Goal: Task Accomplishment & Management: Use online tool/utility

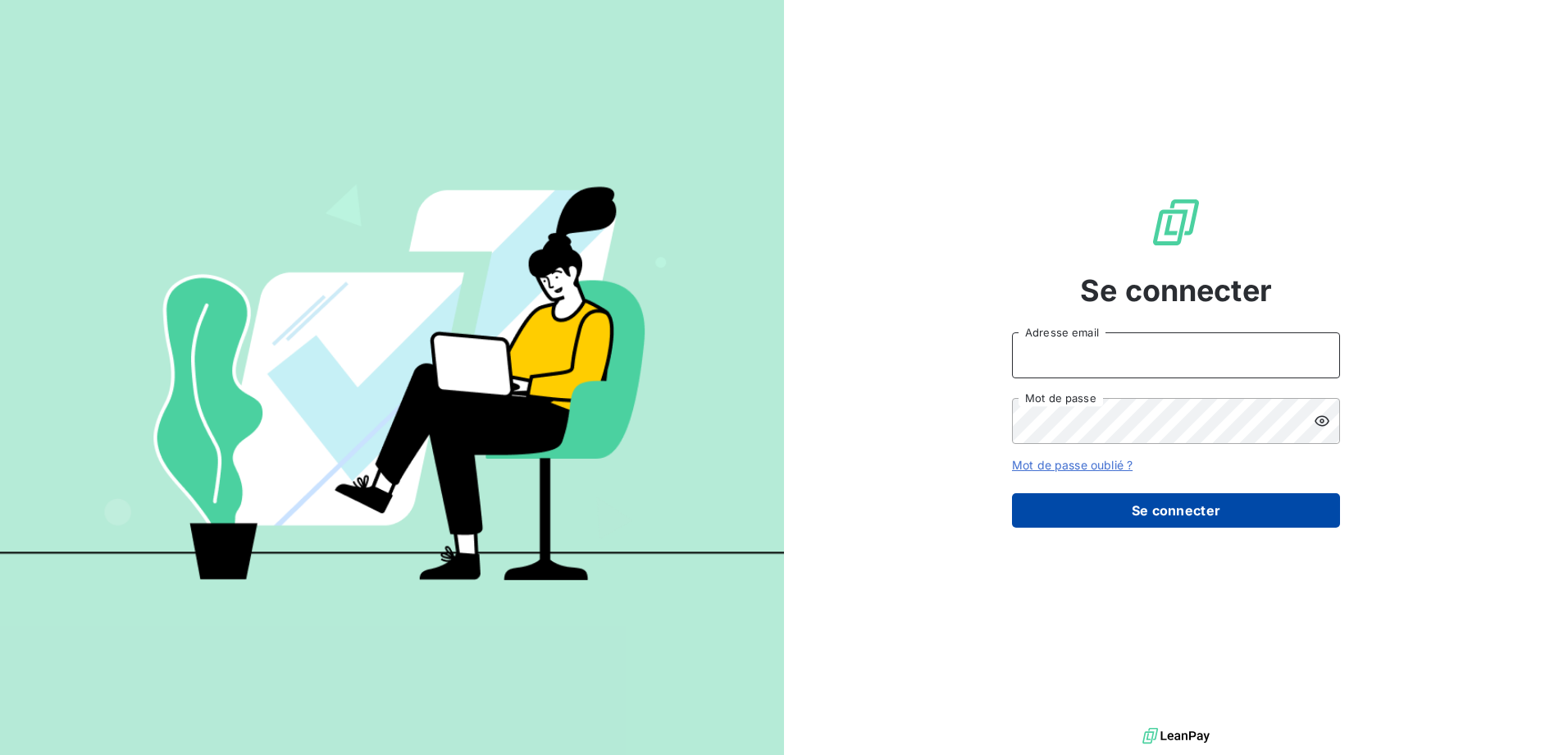
type input "[EMAIL_ADDRESS][PERSON_NAME][DOMAIN_NAME]"
click at [1106, 506] on button "Se connecter" at bounding box center [1176, 510] width 328 height 34
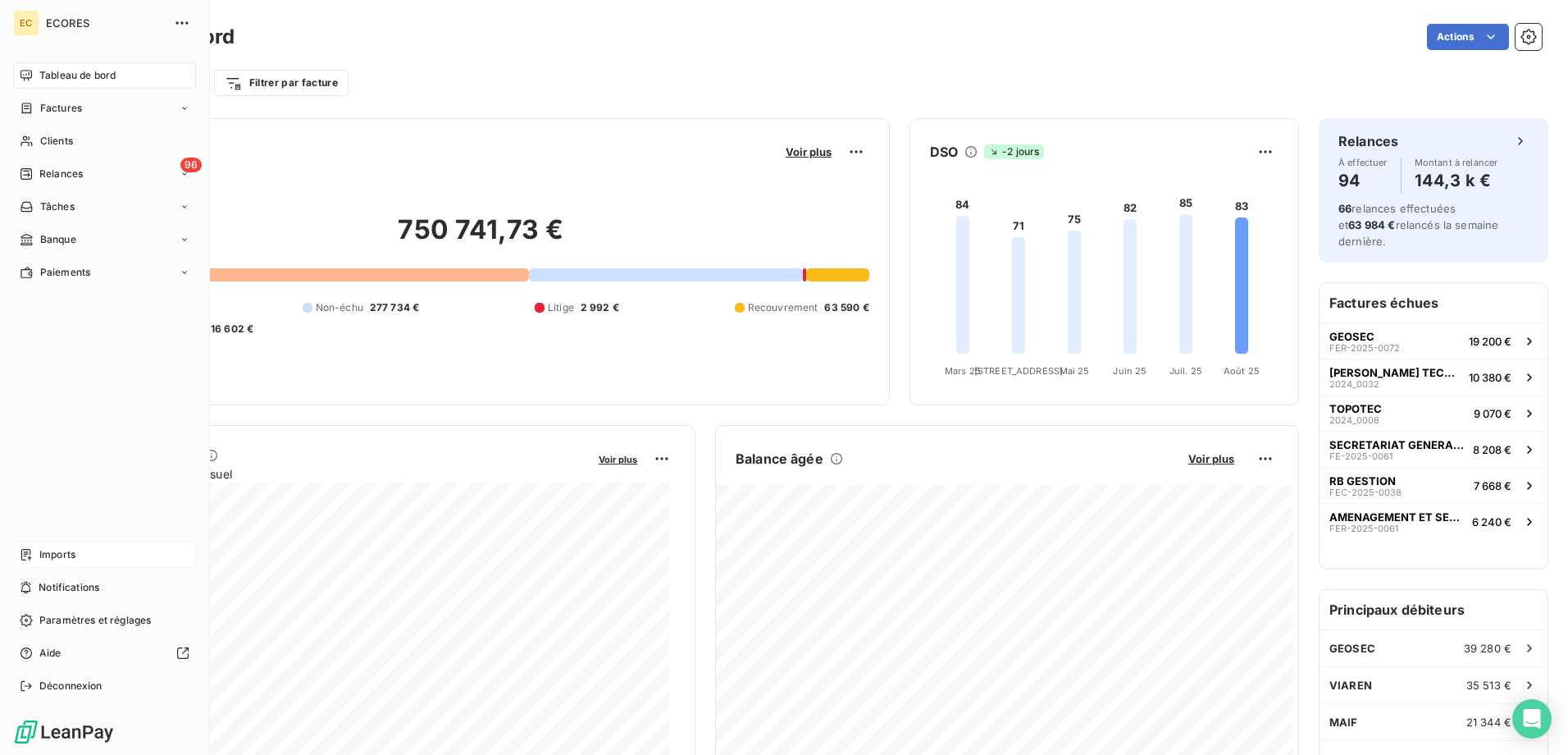
click at [61, 550] on span "Imports" at bounding box center [58, 554] width 36 height 15
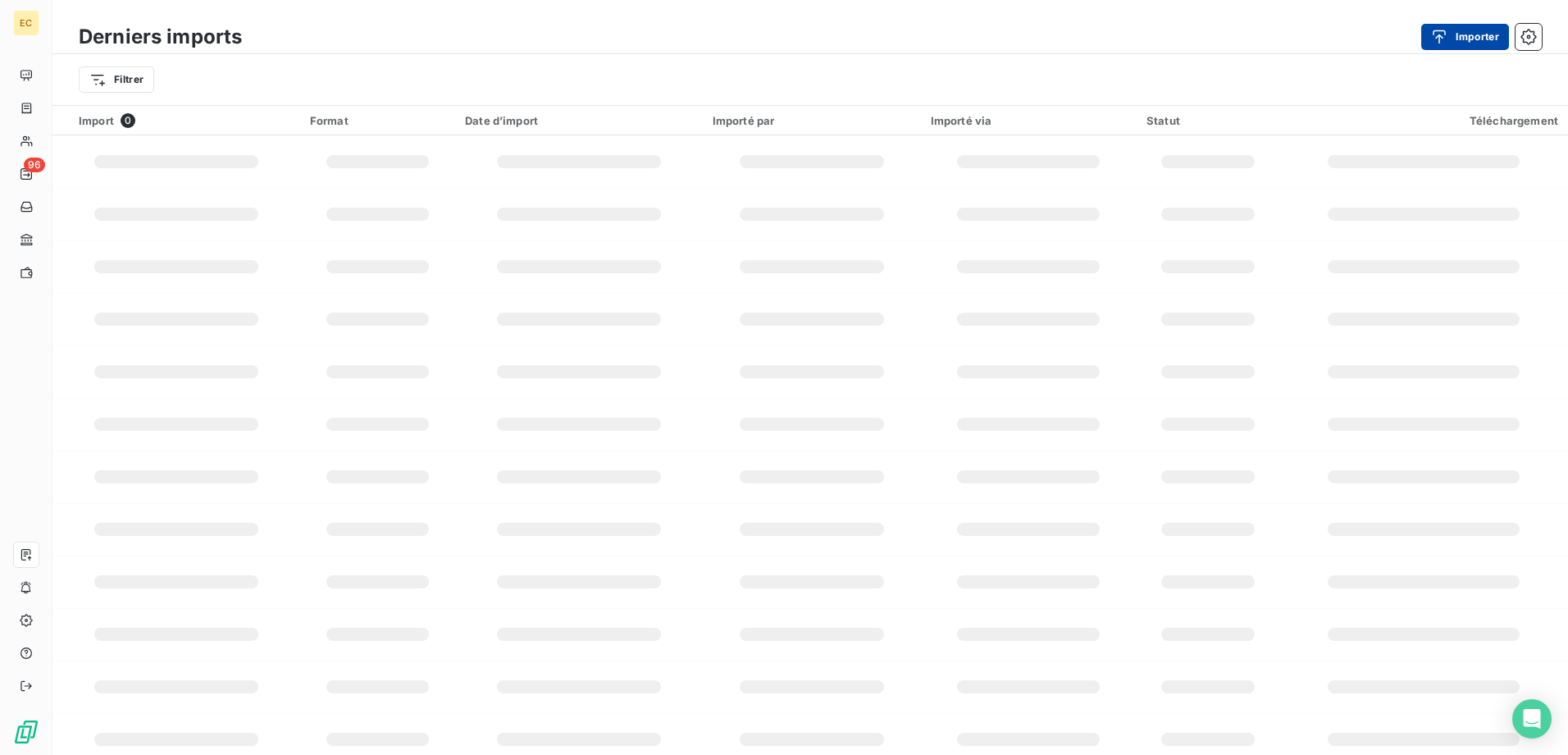
click at [1449, 41] on div "button" at bounding box center [1443, 36] width 25 height 16
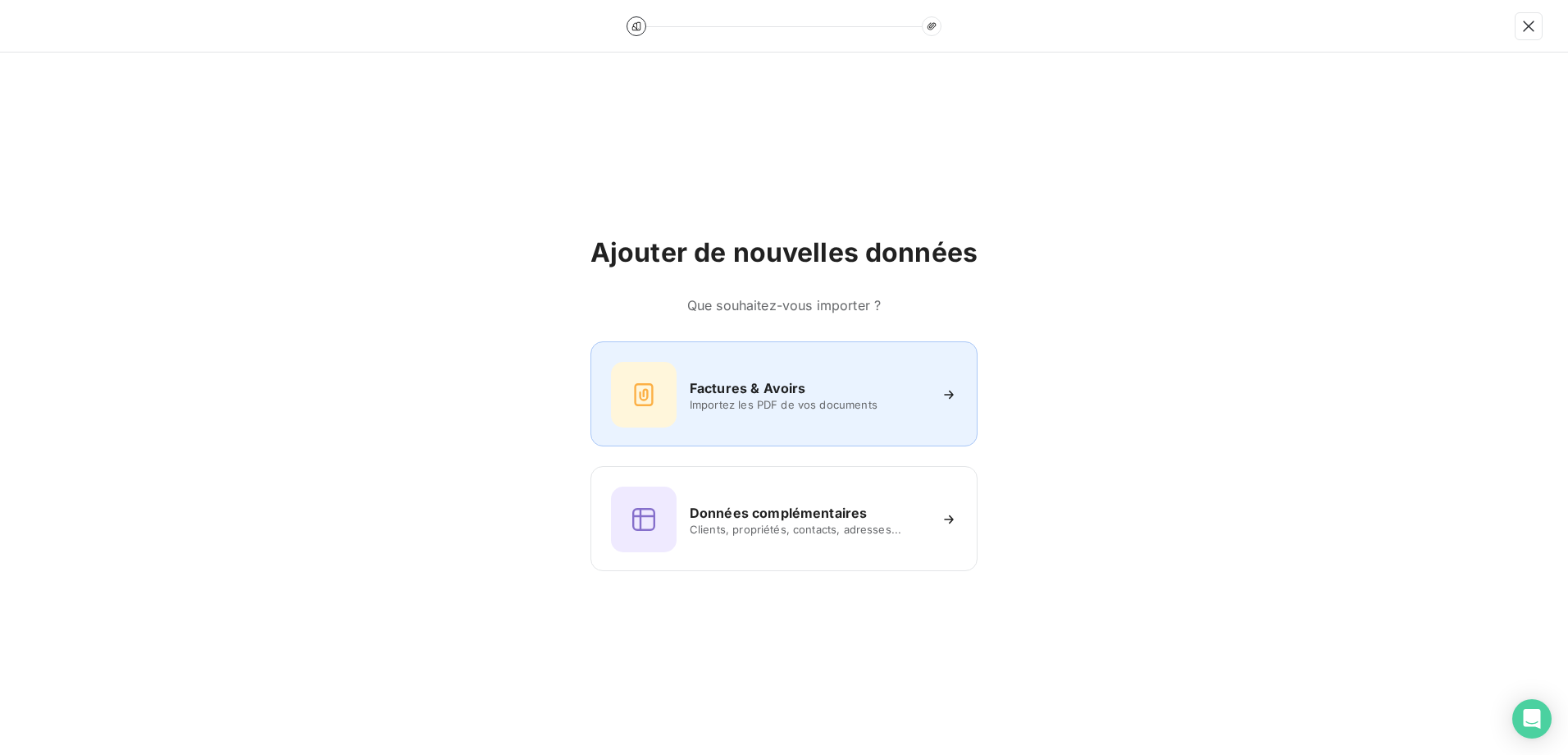
click at [844, 387] on div "Factures & Avoirs" at bounding box center [808, 387] width 238 height 20
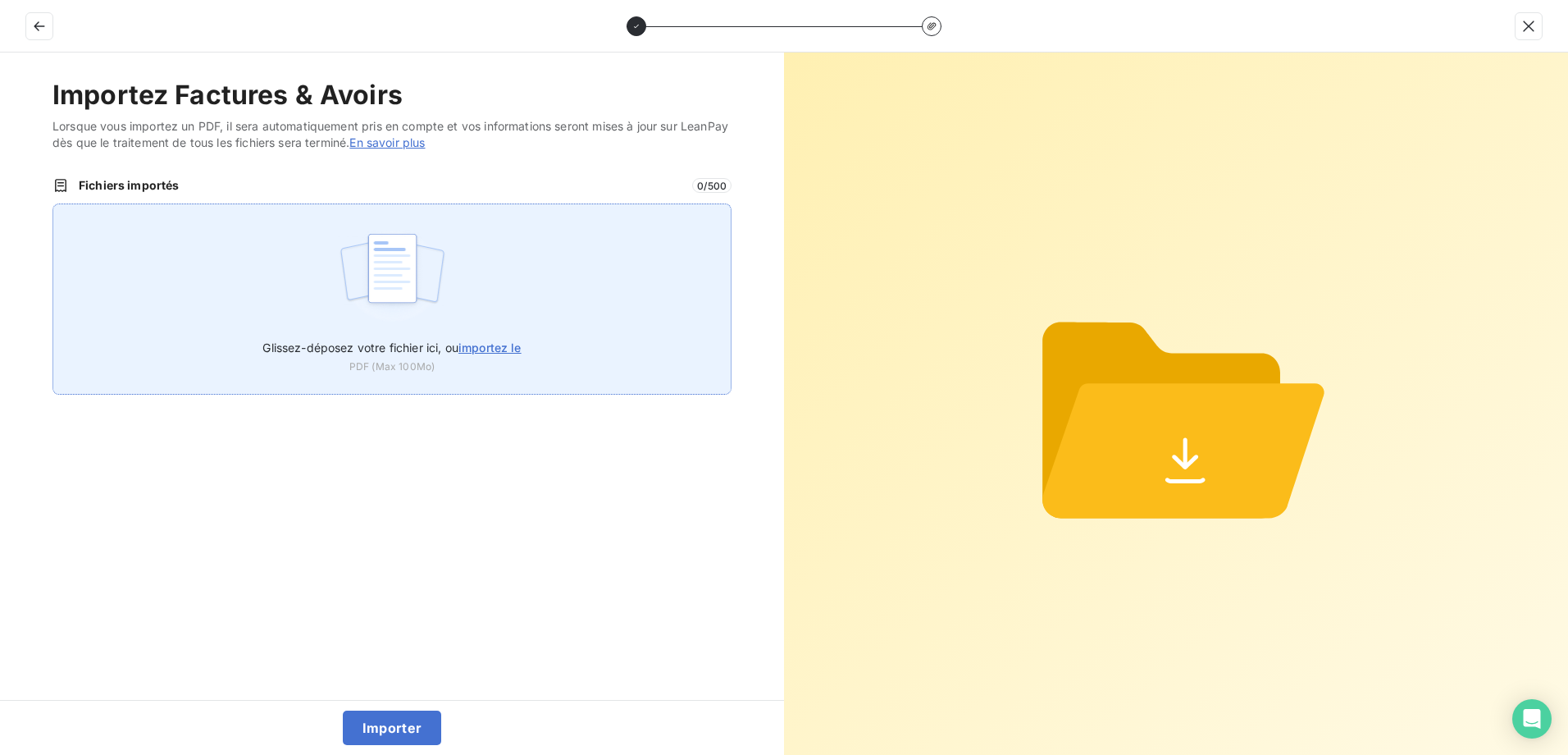
click at [501, 332] on label "Glissez-déposez votre fichier ici, ou importez le" at bounding box center [392, 344] width 258 height 30
click at [53, 204] on input "Glissez-déposez votre fichier ici, ou importez le" at bounding box center [52, 204] width 1 height 1
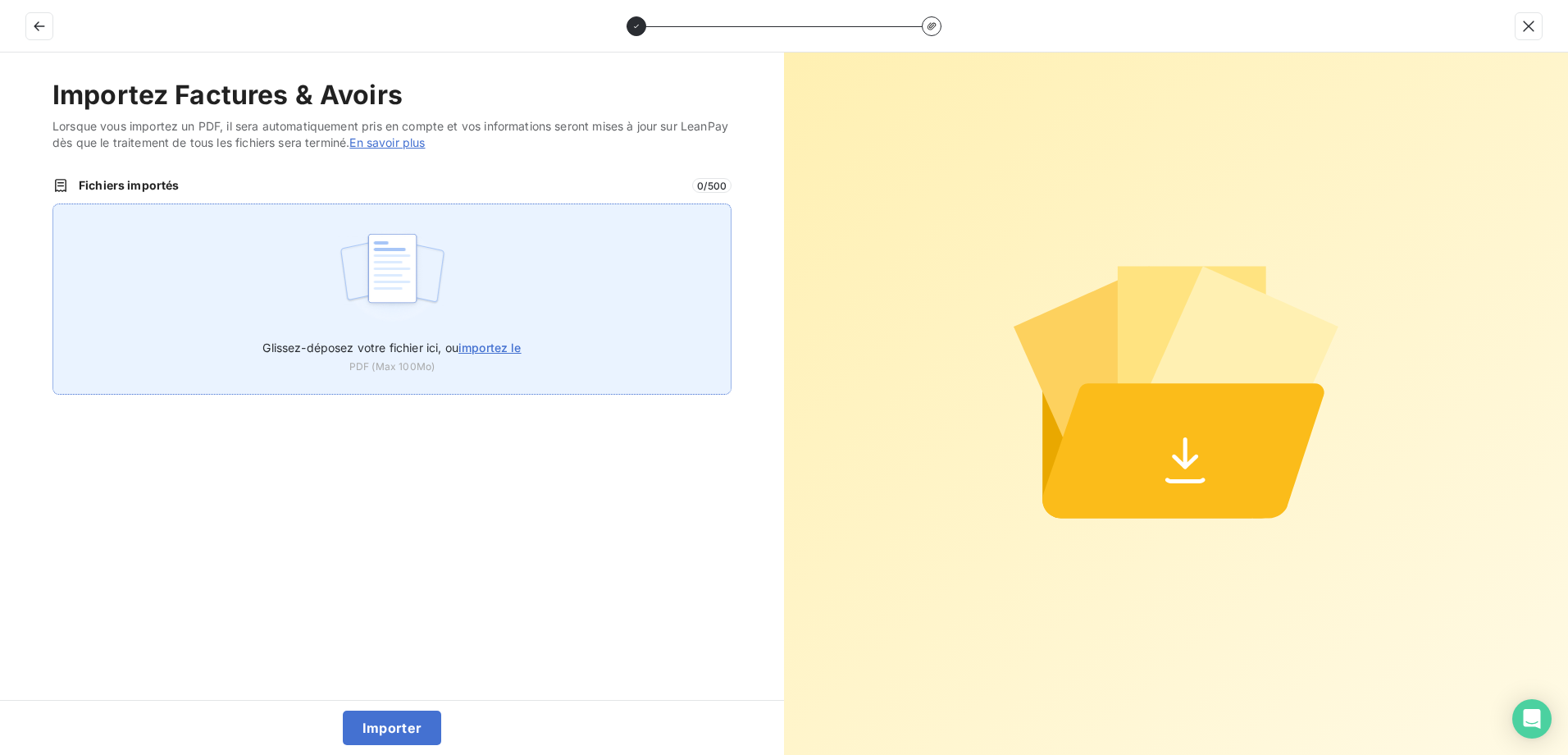
type input "C:\fakepath\FEF-2025-2345.pdf"
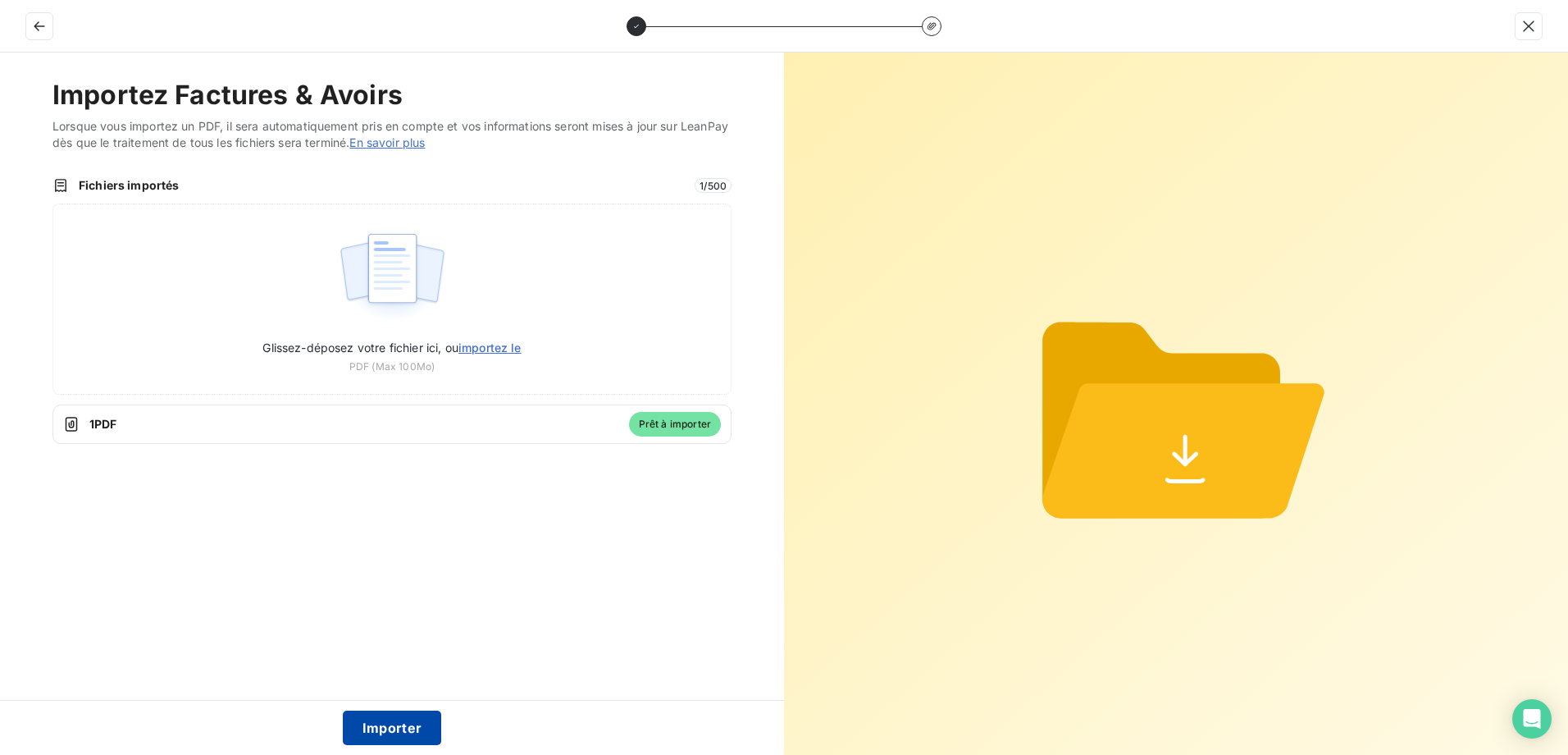
click at [399, 728] on button "Importer" at bounding box center [392, 728] width 100 height 34
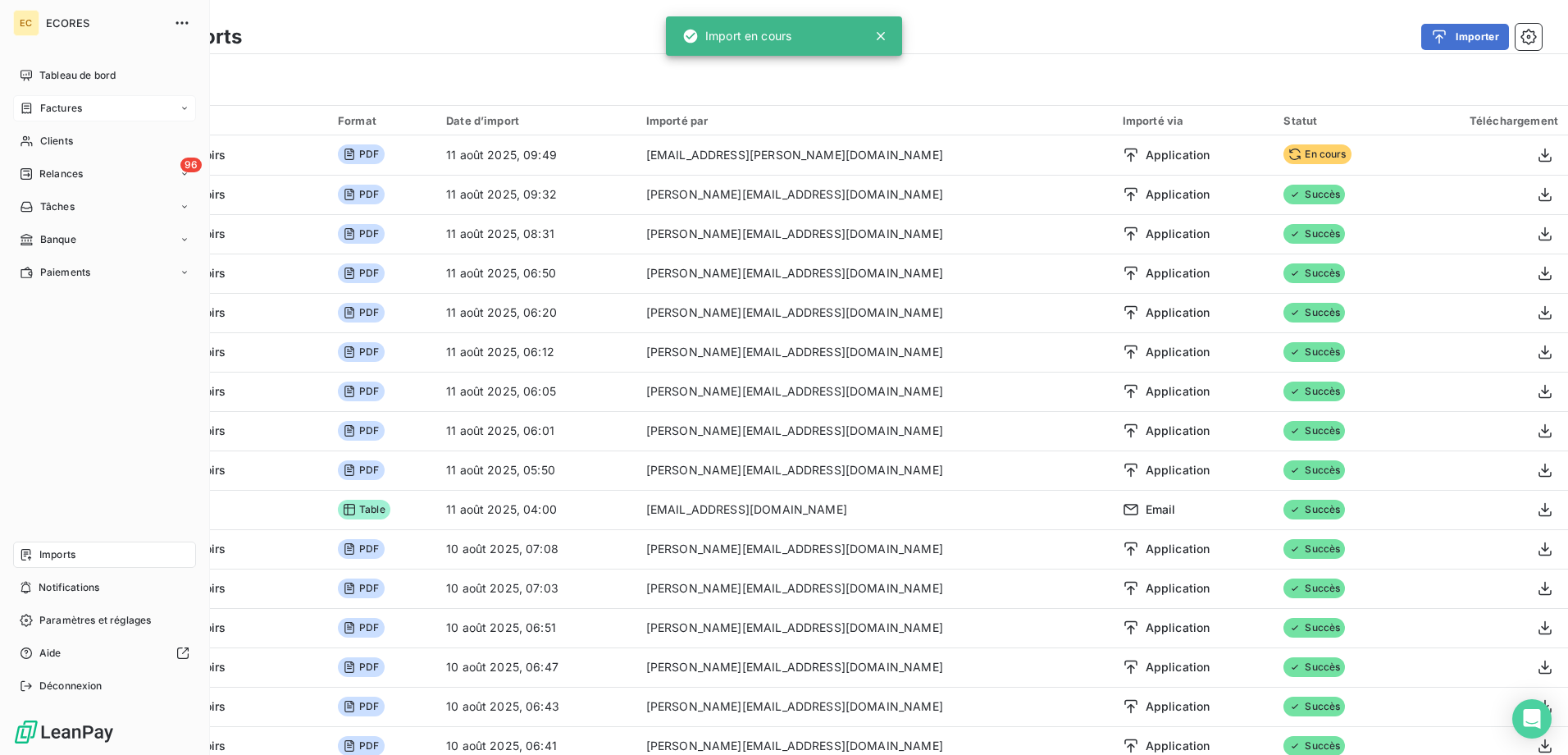
click at [46, 112] on span "Factures" at bounding box center [61, 107] width 42 height 15
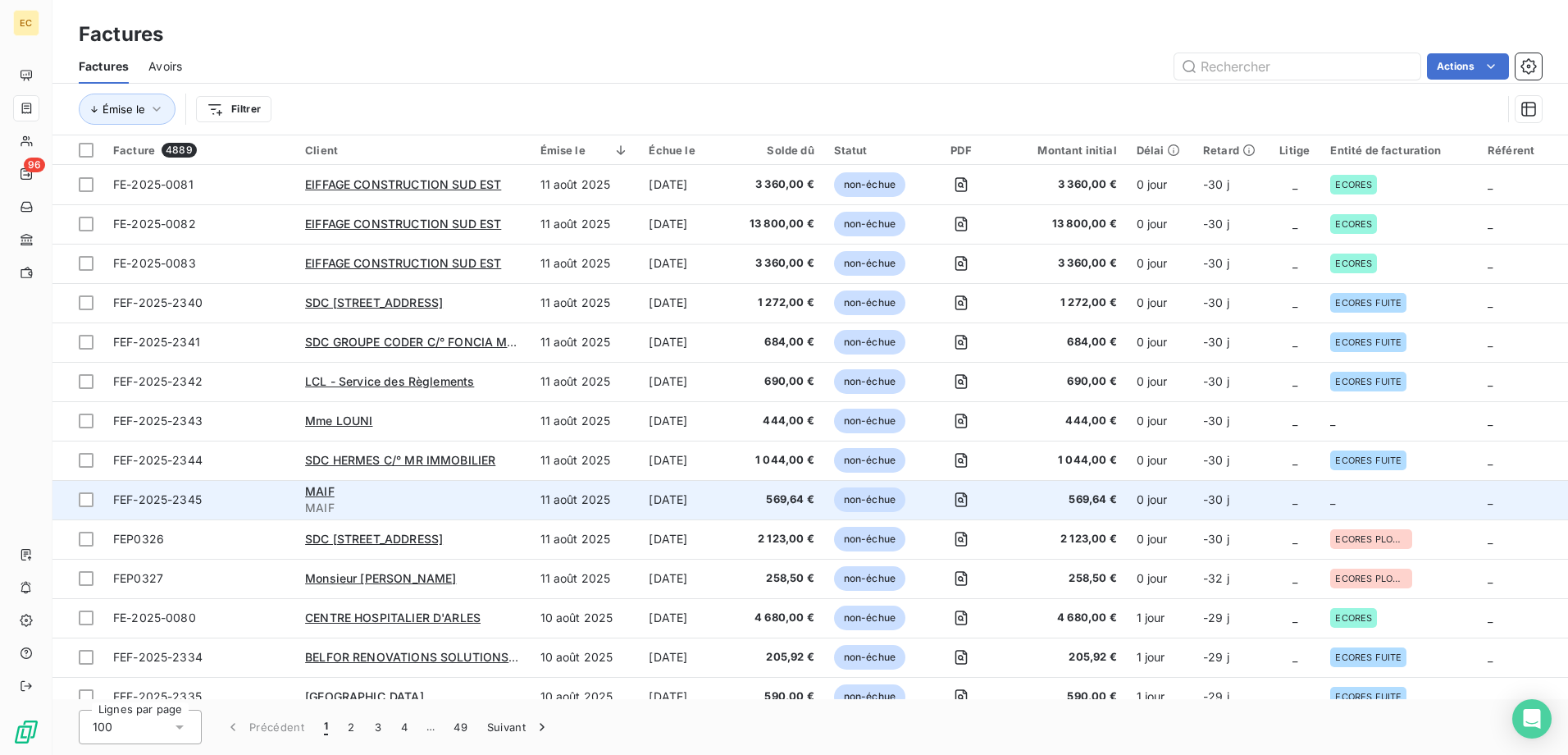
click at [620, 504] on td "11 août 2025" at bounding box center [585, 500] width 109 height 40
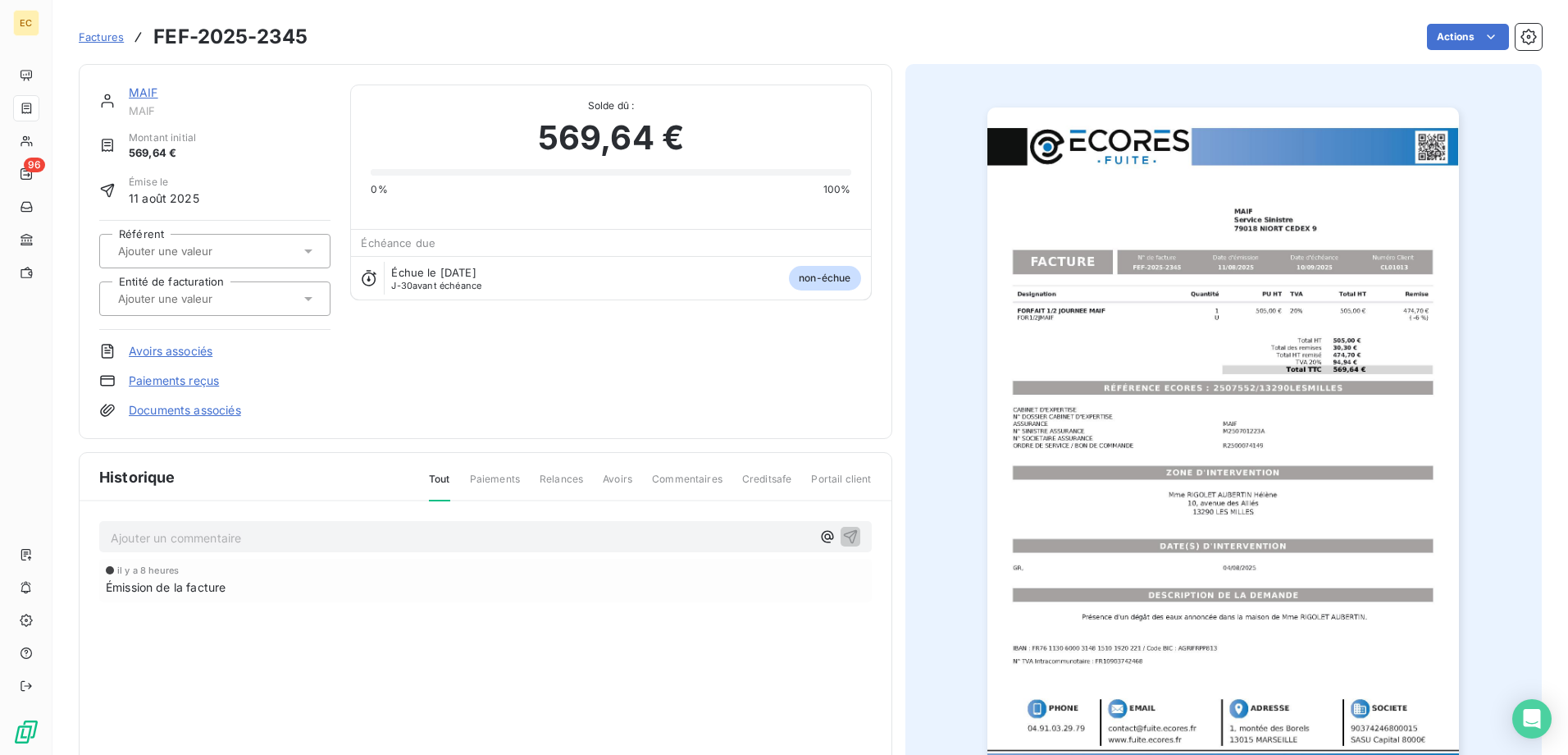
click at [194, 407] on link "Documents associés" at bounding box center [185, 410] width 112 height 16
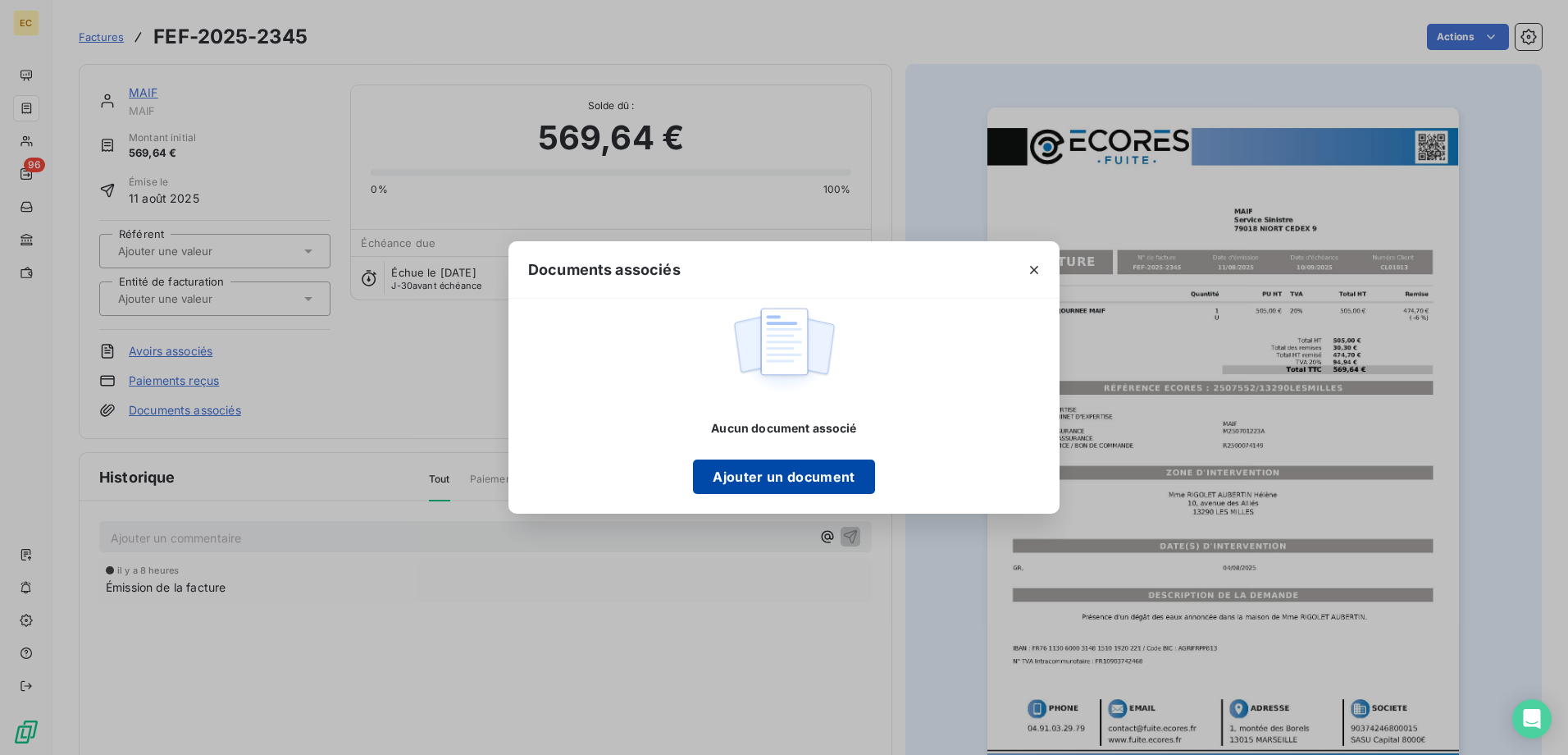
click at [738, 484] on button "Ajouter un document" at bounding box center [783, 477] width 181 height 34
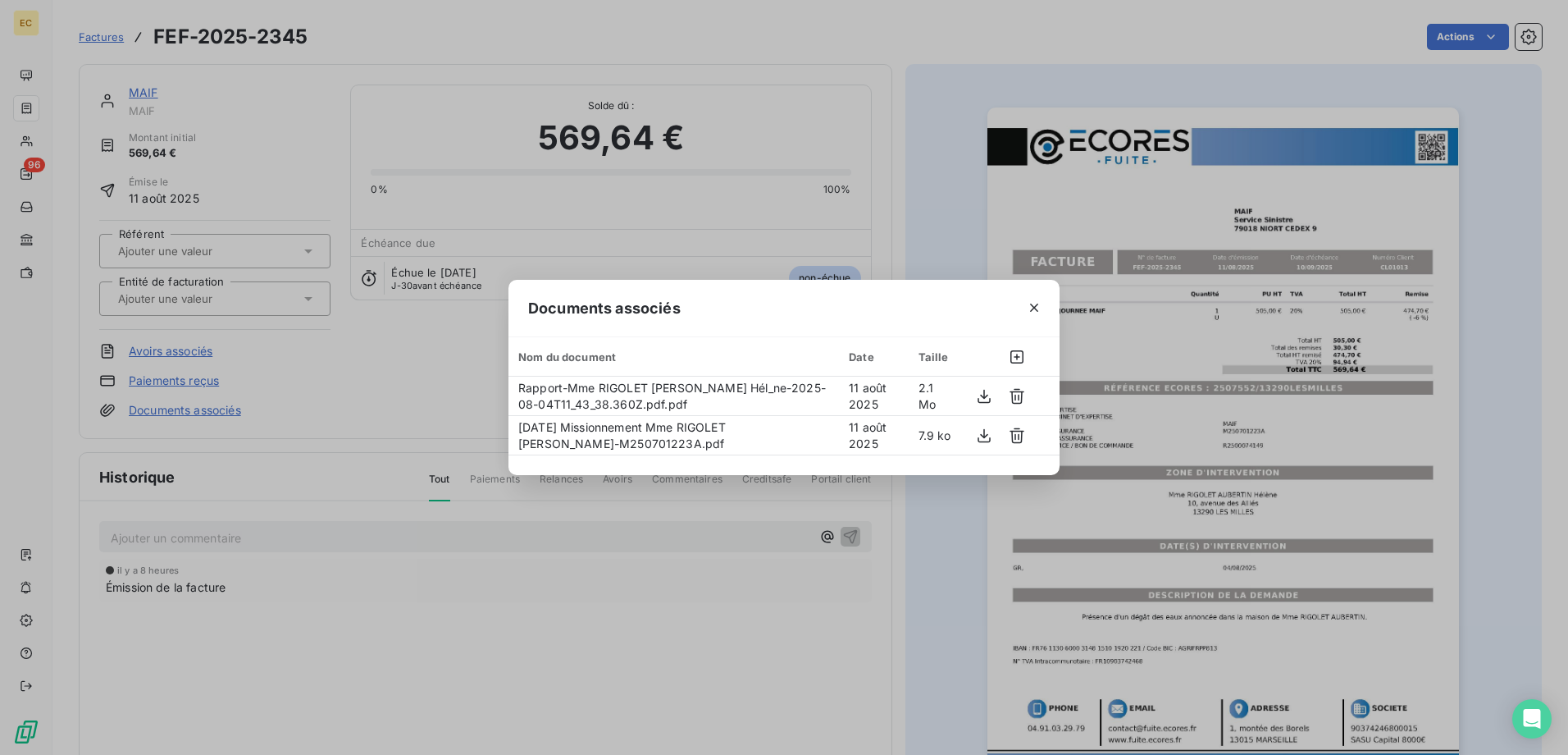
click at [563, 604] on div "Documents associés Nom du document Date Taille Rapport-Mme RIGOLET AUBERTIN Hél…" at bounding box center [784, 377] width 1568 height 755
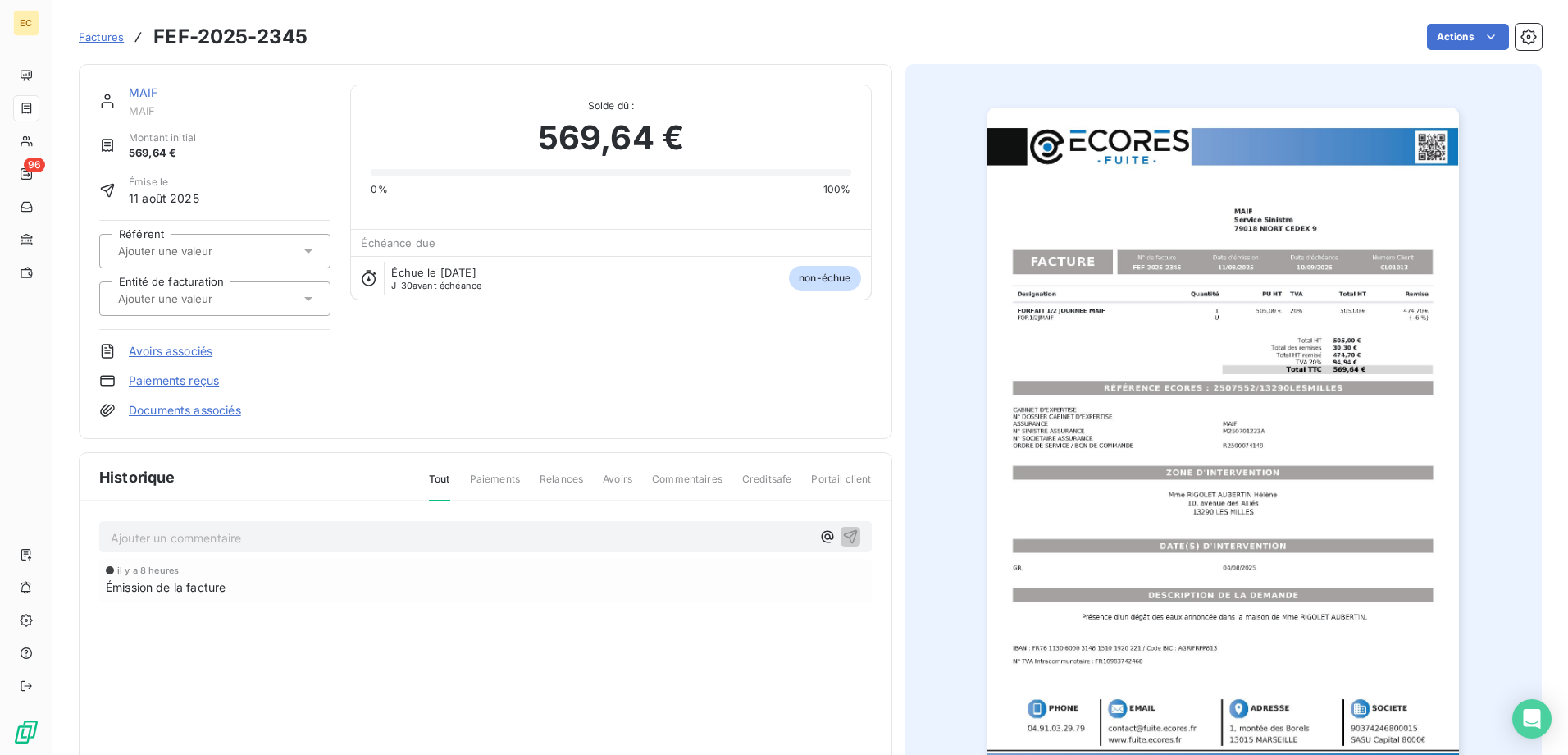
click at [197, 301] on input "text" at bounding box center [199, 298] width 165 height 15
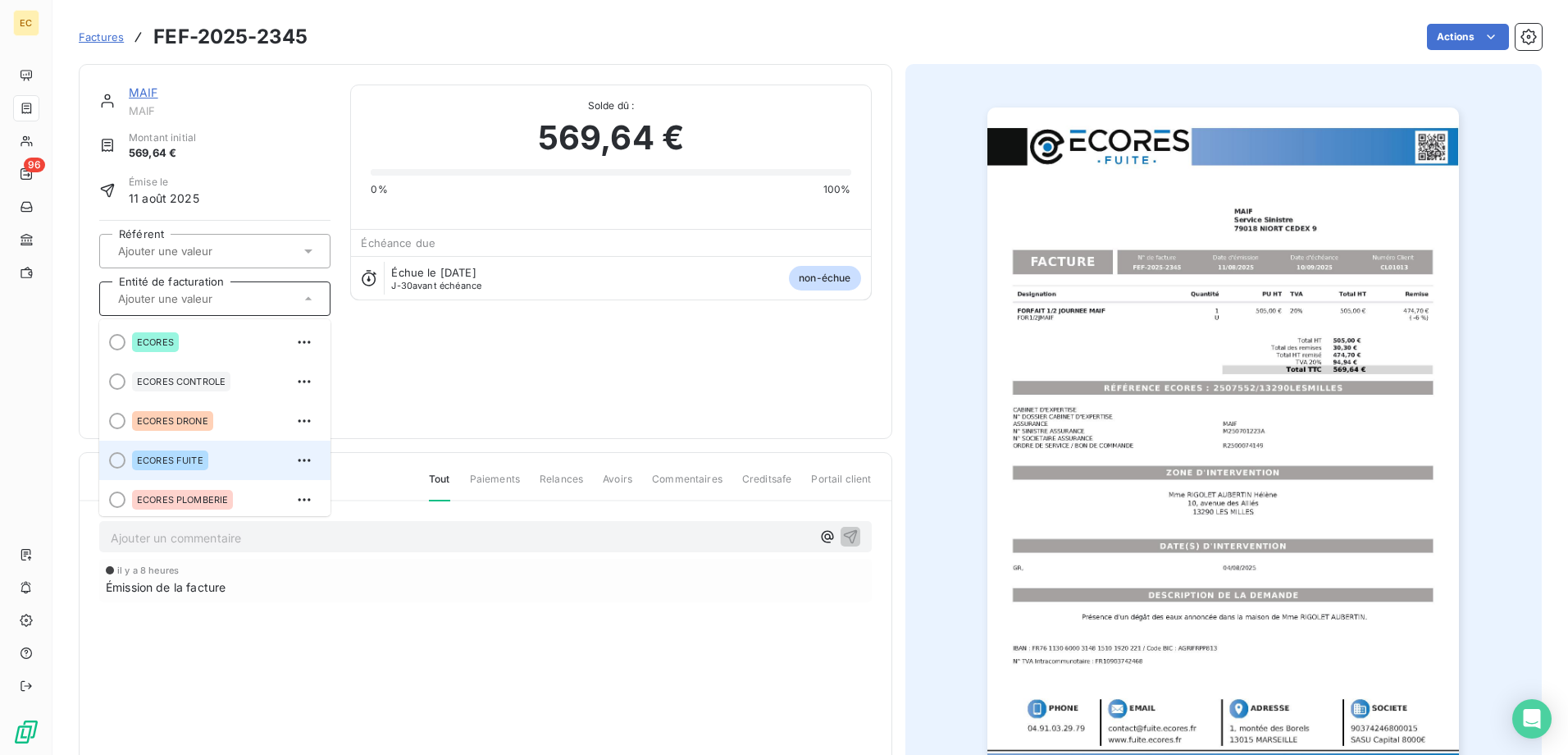
click at [192, 455] on span "ECORES FUITE" at bounding box center [169, 460] width 66 height 9
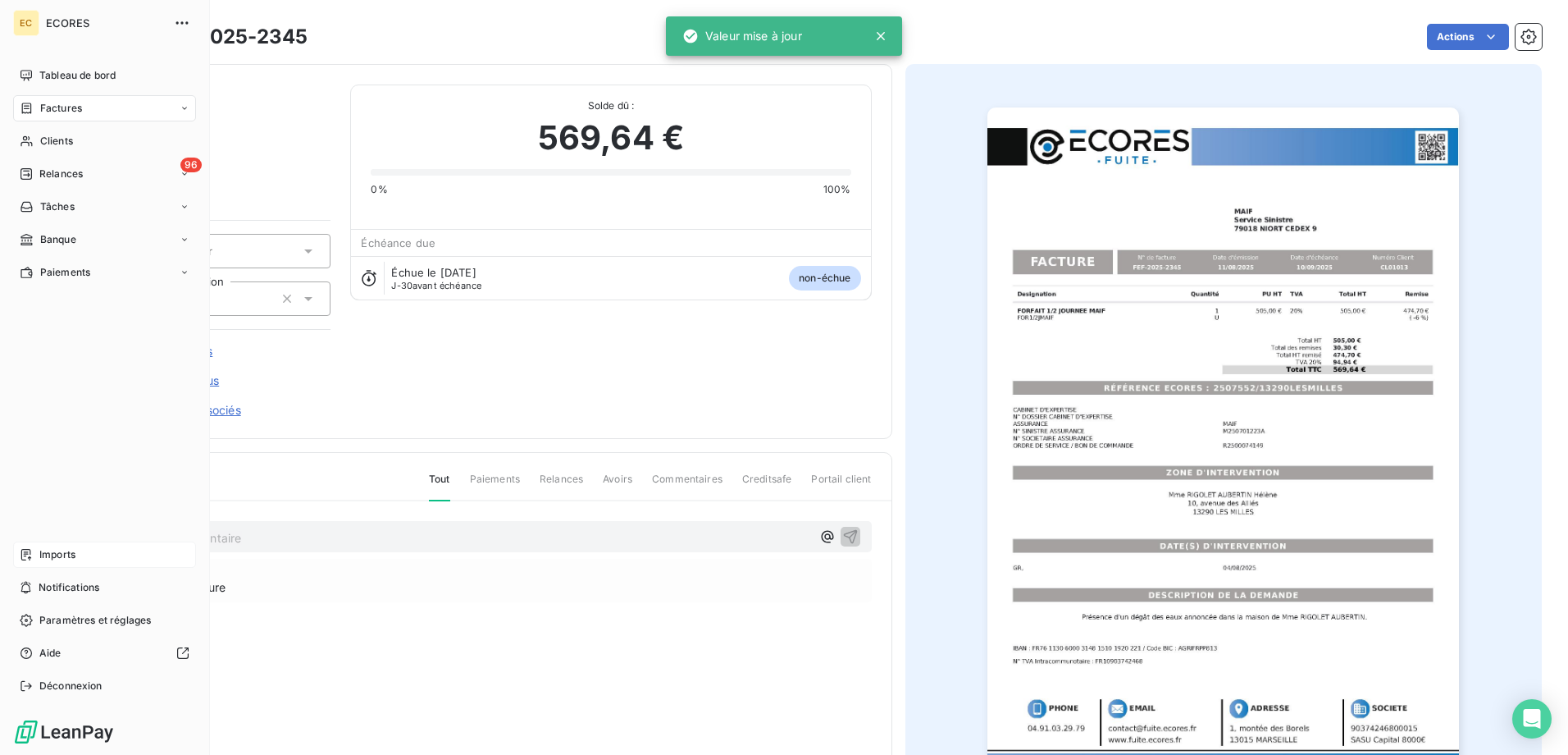
click at [69, 561] on span "Imports" at bounding box center [58, 554] width 36 height 15
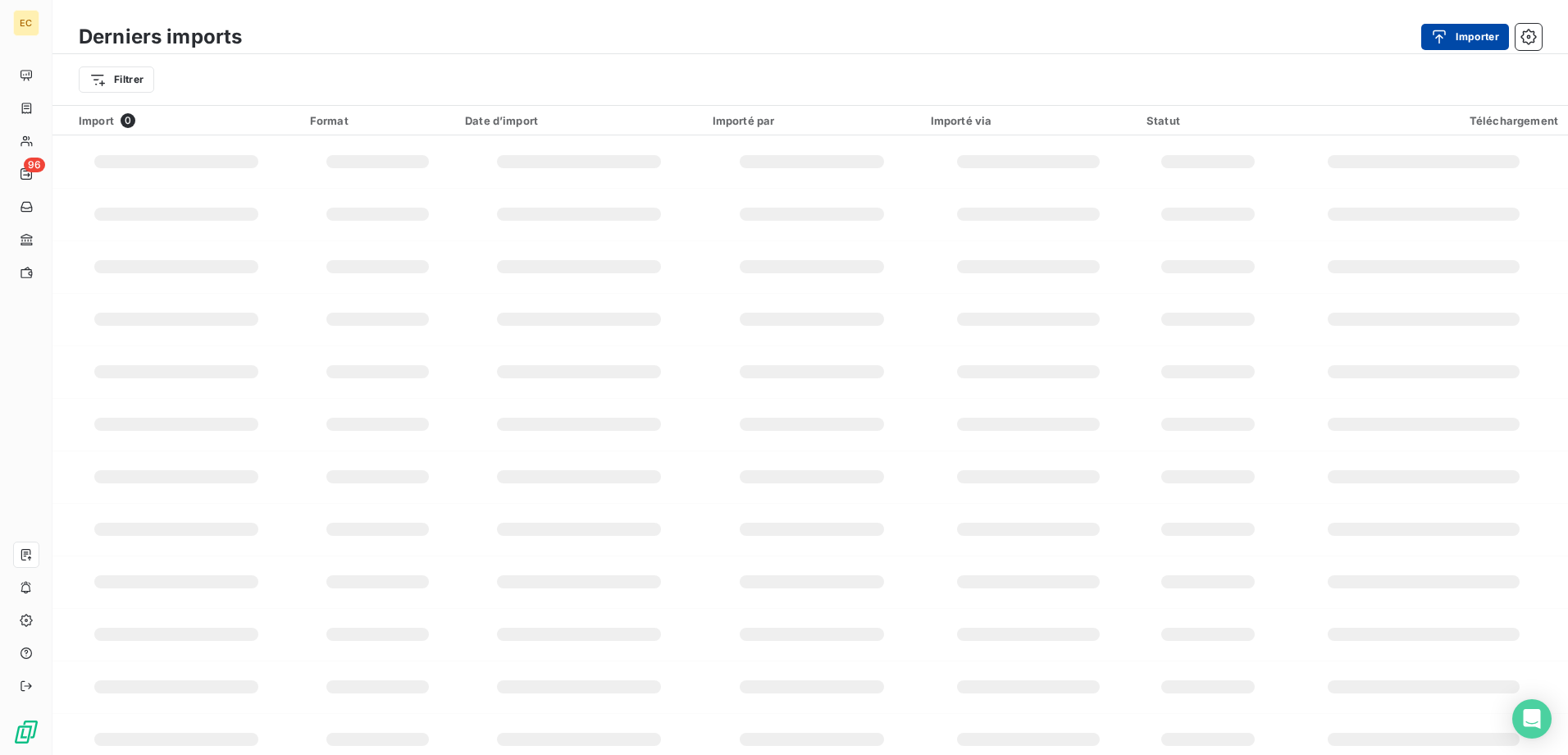
click at [1473, 35] on button "Importer" at bounding box center [1465, 37] width 88 height 27
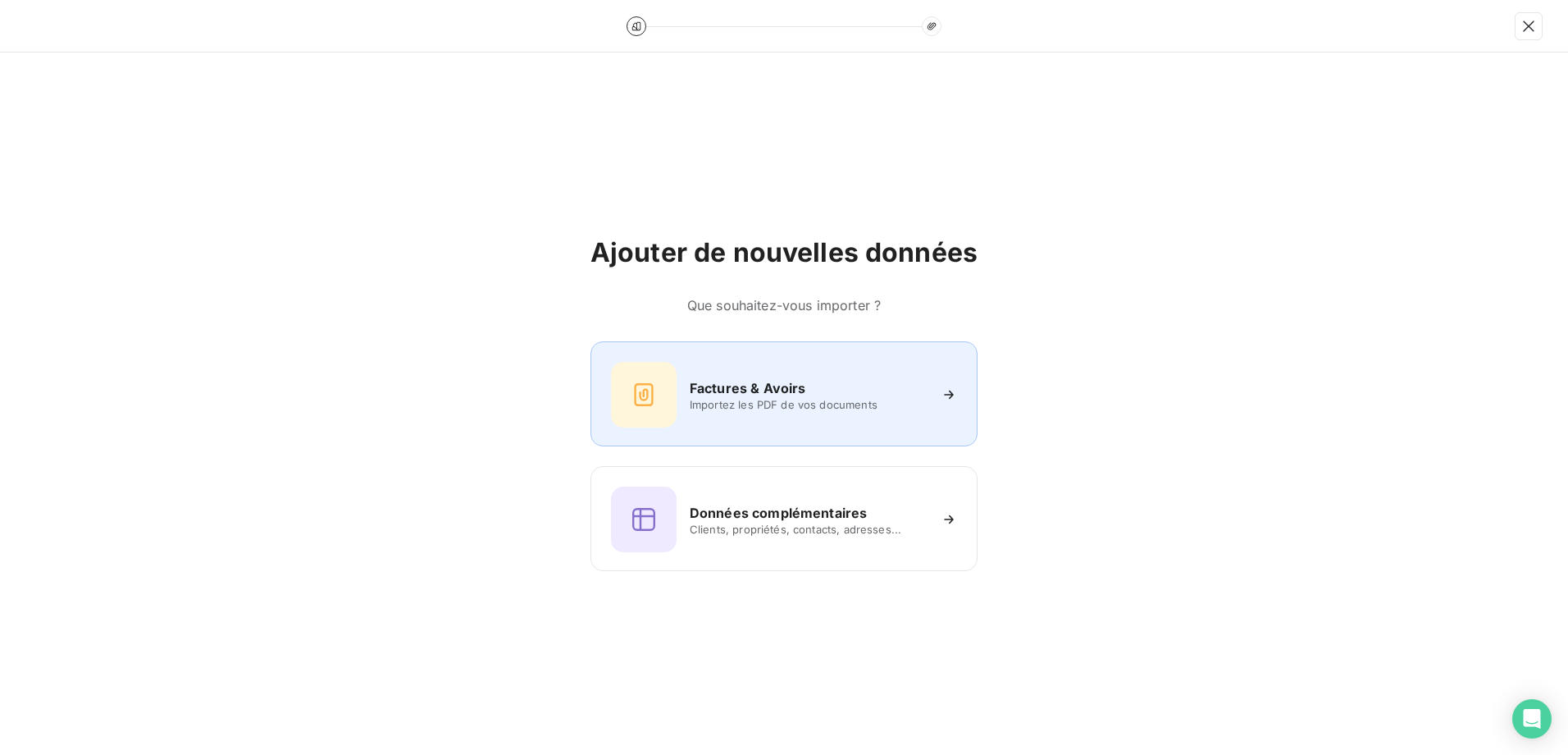
click at [801, 387] on h6 "Factures & Avoirs" at bounding box center [748, 387] width 117 height 20
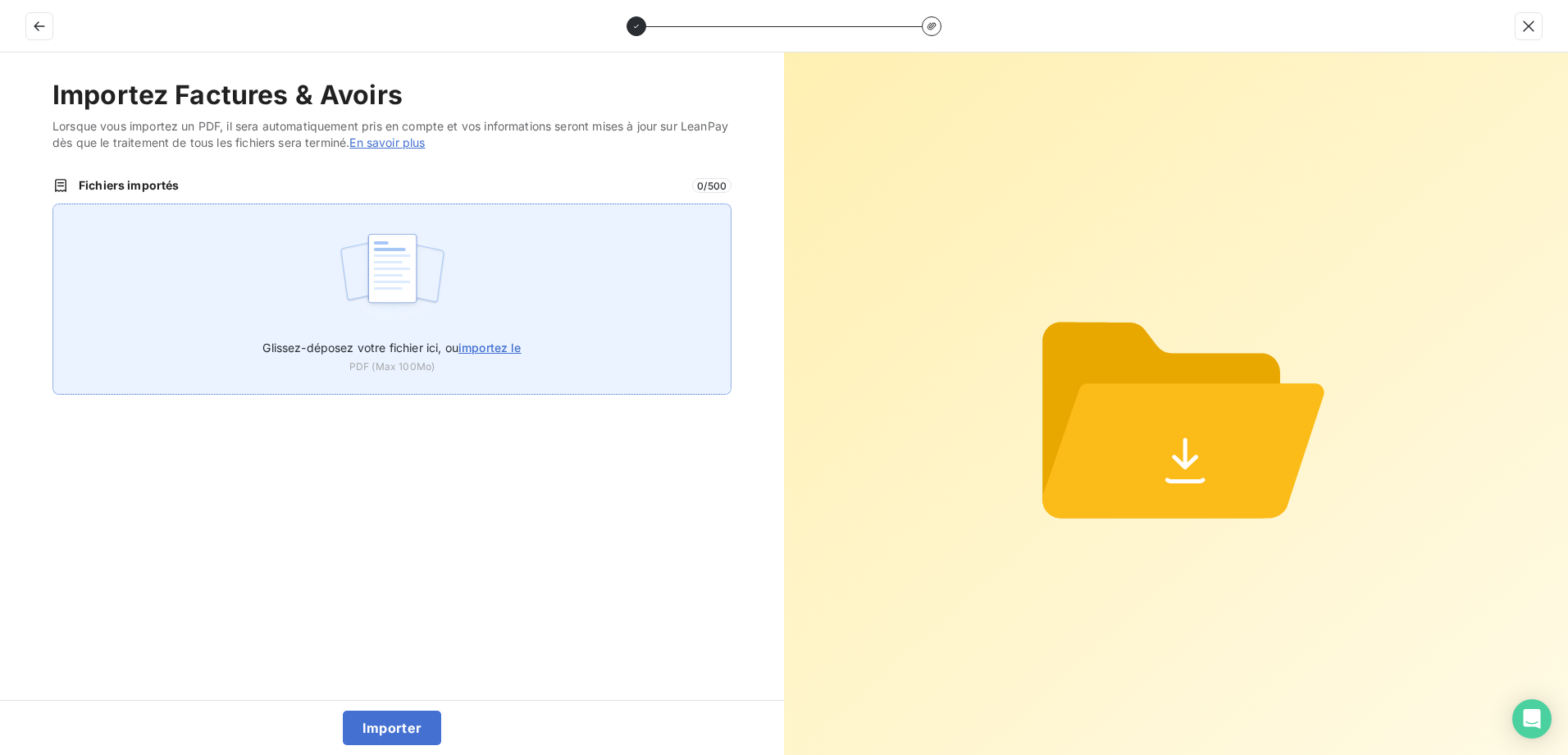
click at [488, 332] on label "Glissez-déposez votre fichier ici, ou importez le" at bounding box center [392, 344] width 258 height 30
click at [53, 204] on input "Glissez-déposez votre fichier ici, ou importez le" at bounding box center [52, 204] width 1 height 1
type input "C:\fakepath\FEF-2025-2346.pdf"
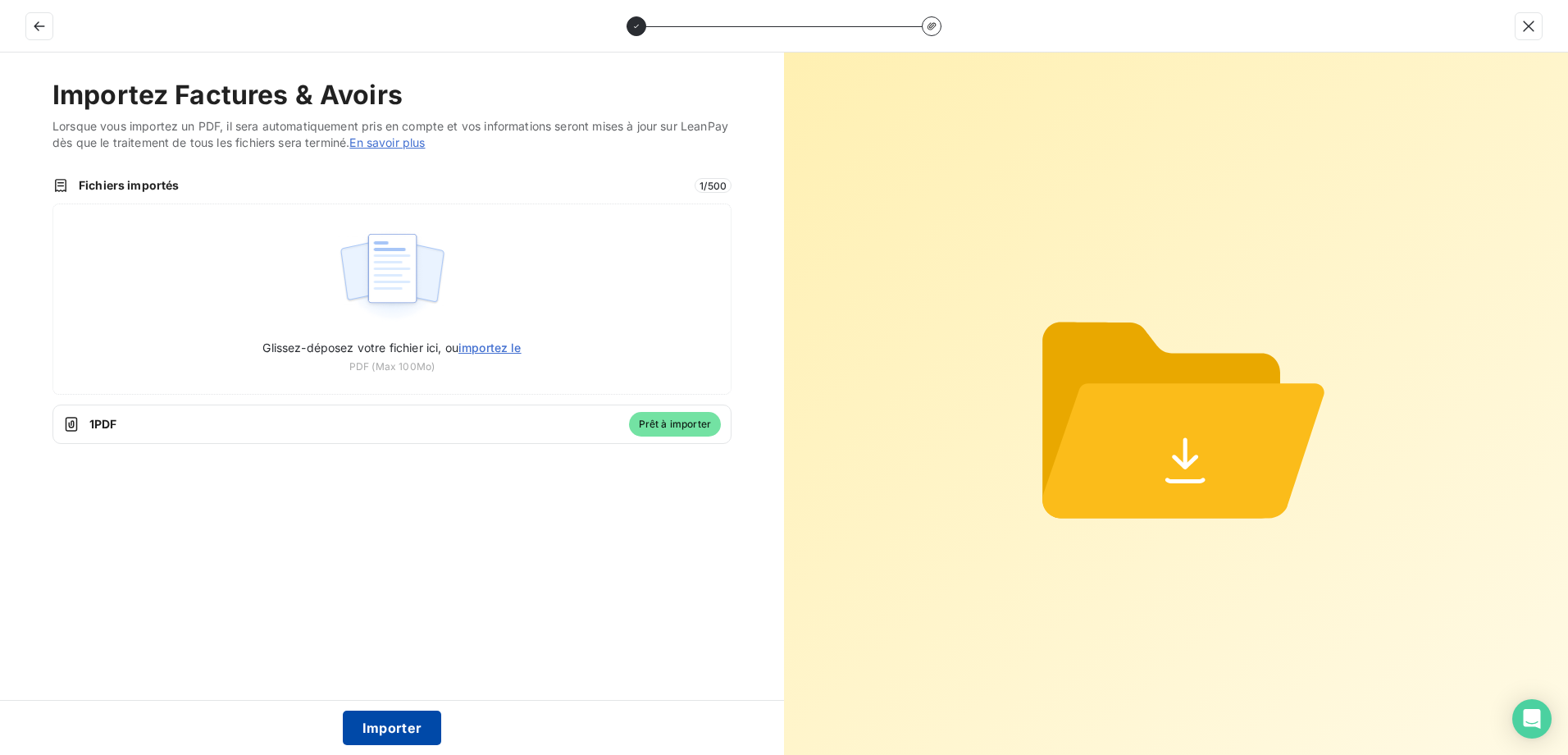
click at [418, 722] on button "Importer" at bounding box center [392, 728] width 100 height 34
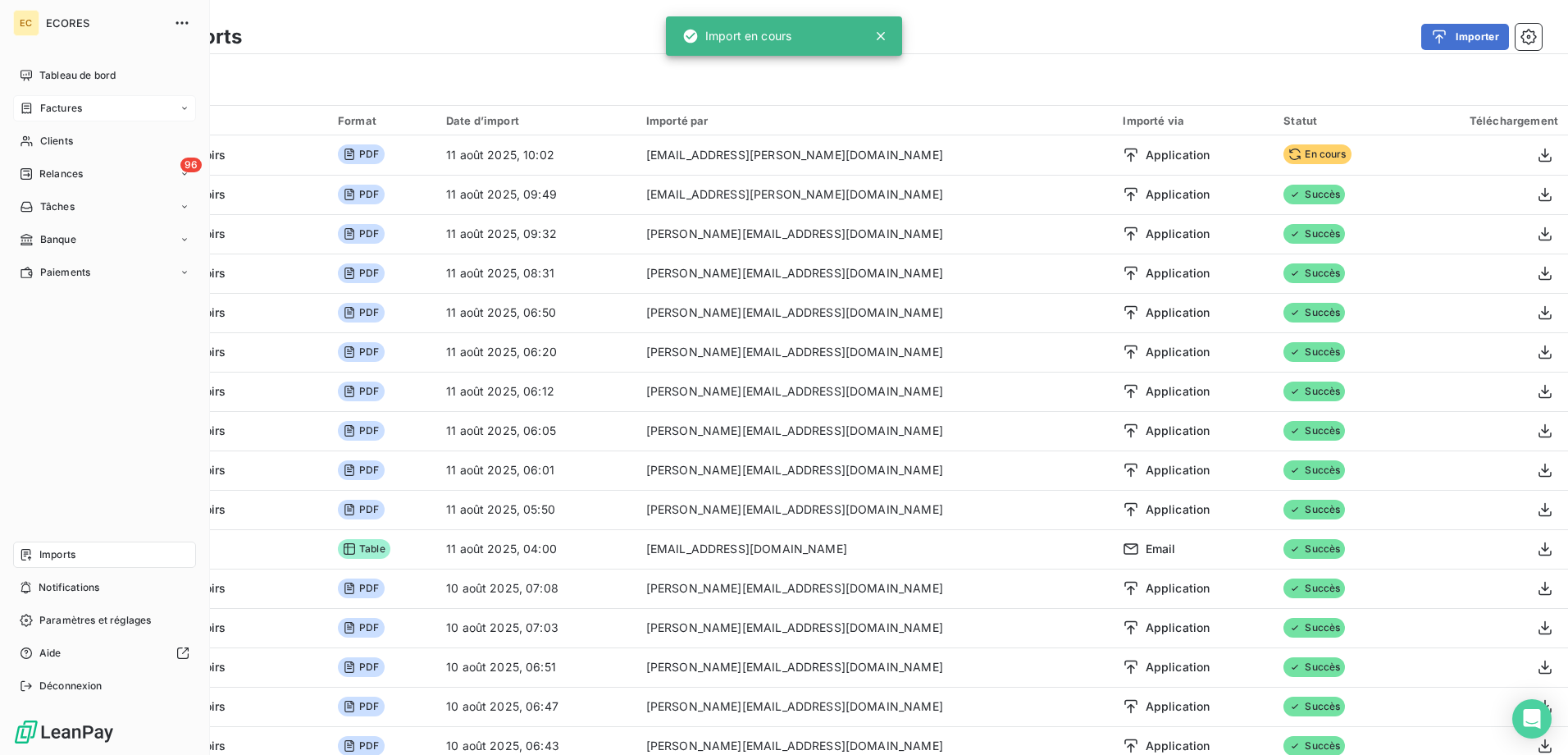
click at [52, 107] on span "Factures" at bounding box center [61, 107] width 42 height 15
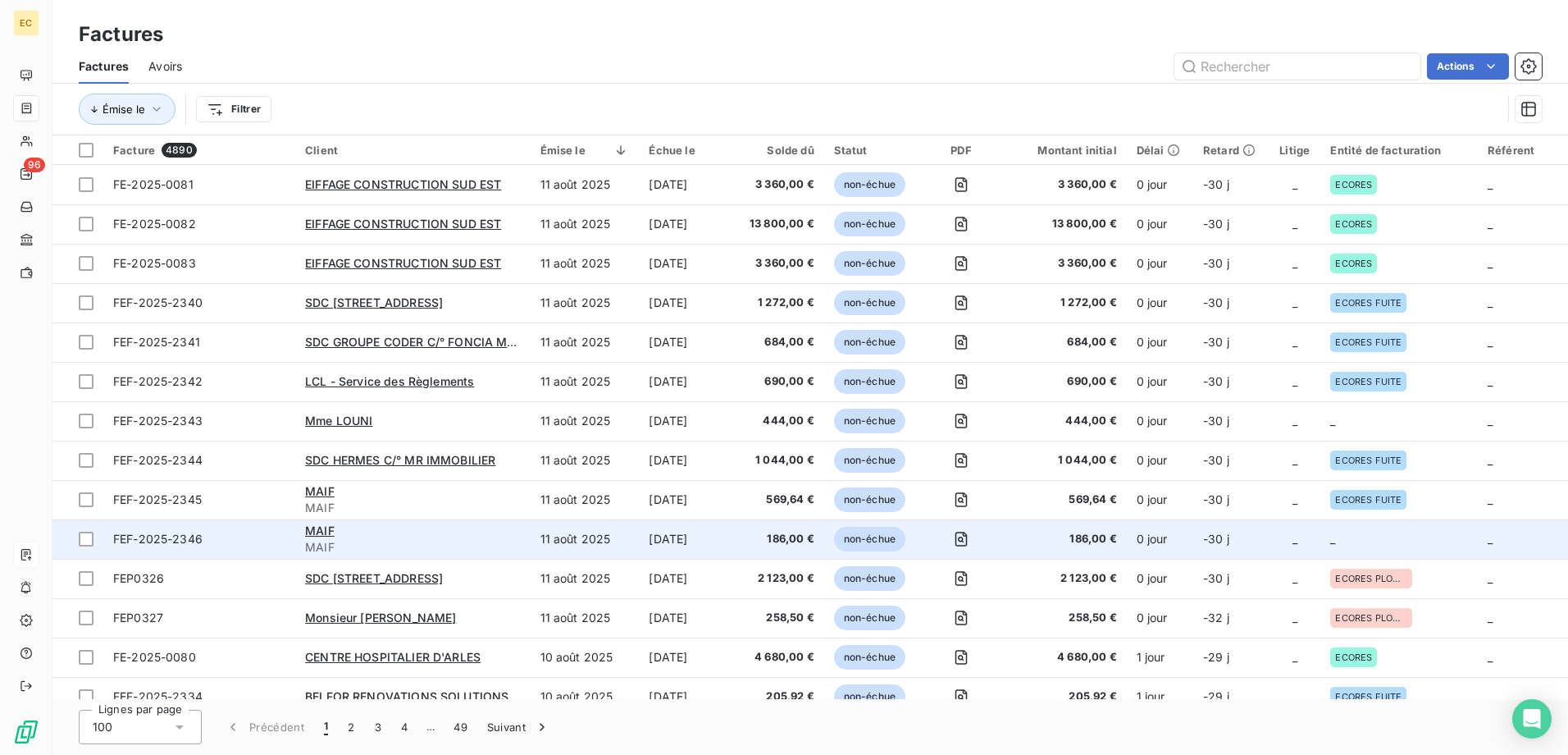
click at [1087, 547] on td "186,00 €" at bounding box center [1065, 539] width 124 height 40
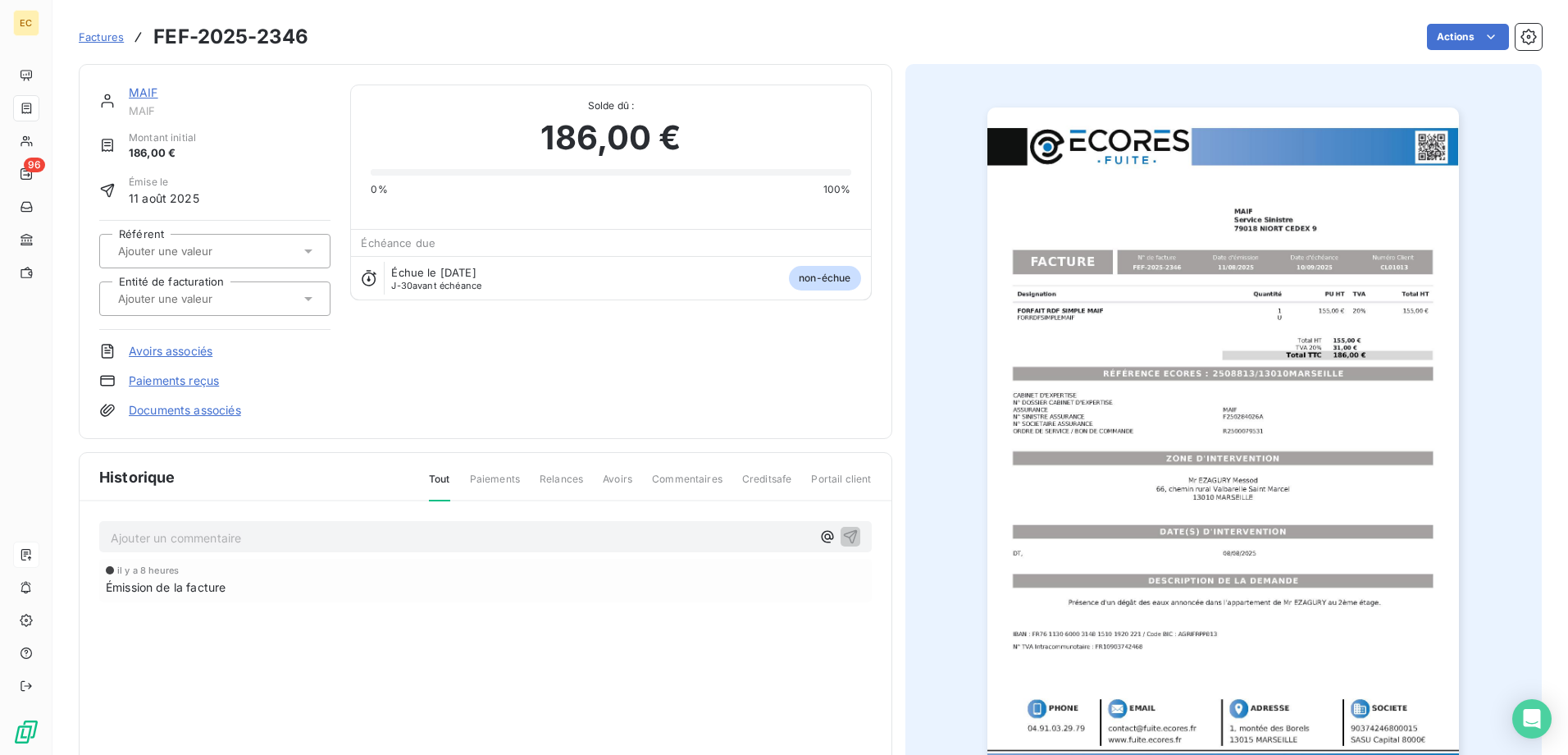
click at [161, 413] on link "Documents associés" at bounding box center [185, 410] width 112 height 16
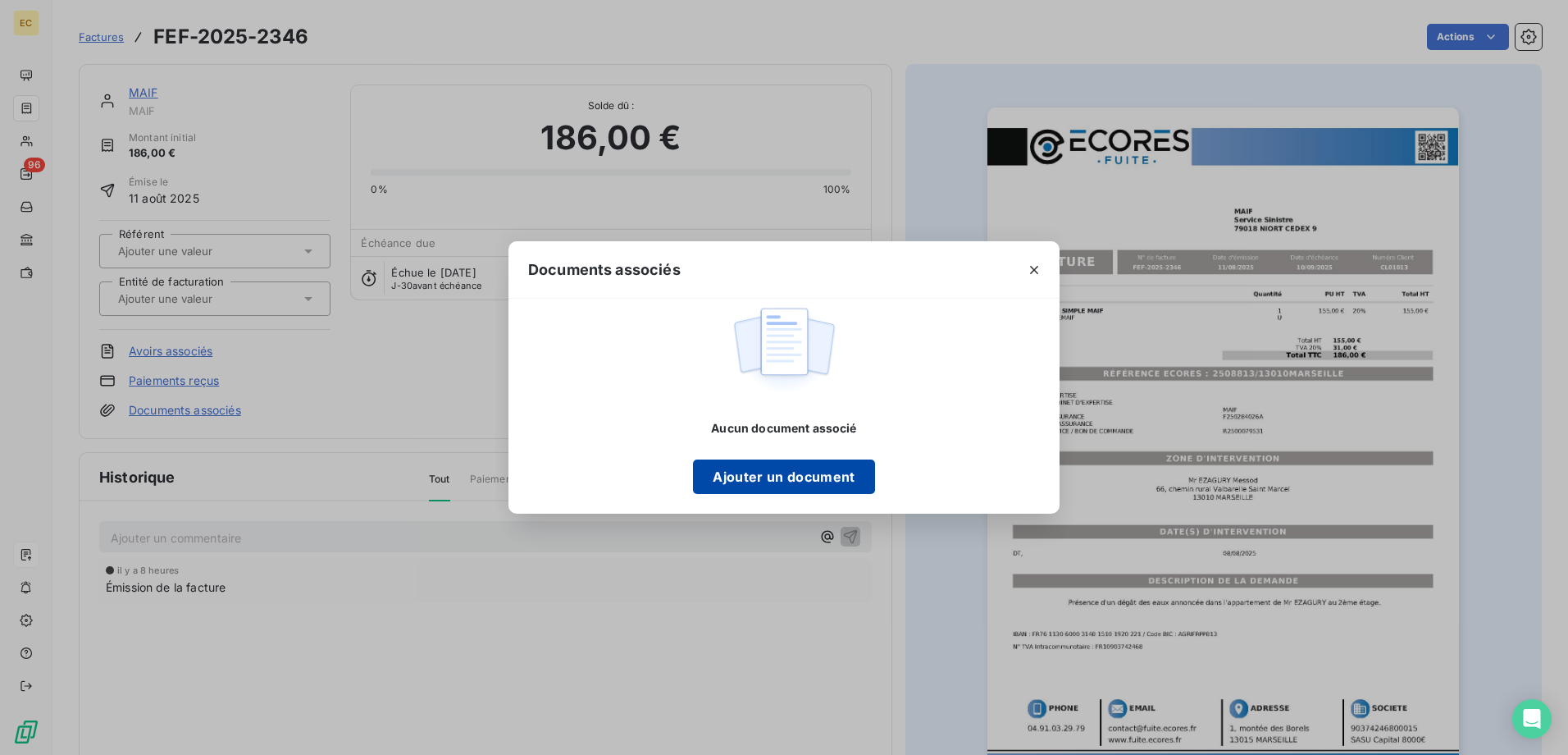
click at [849, 477] on button "Ajouter un document" at bounding box center [783, 477] width 181 height 34
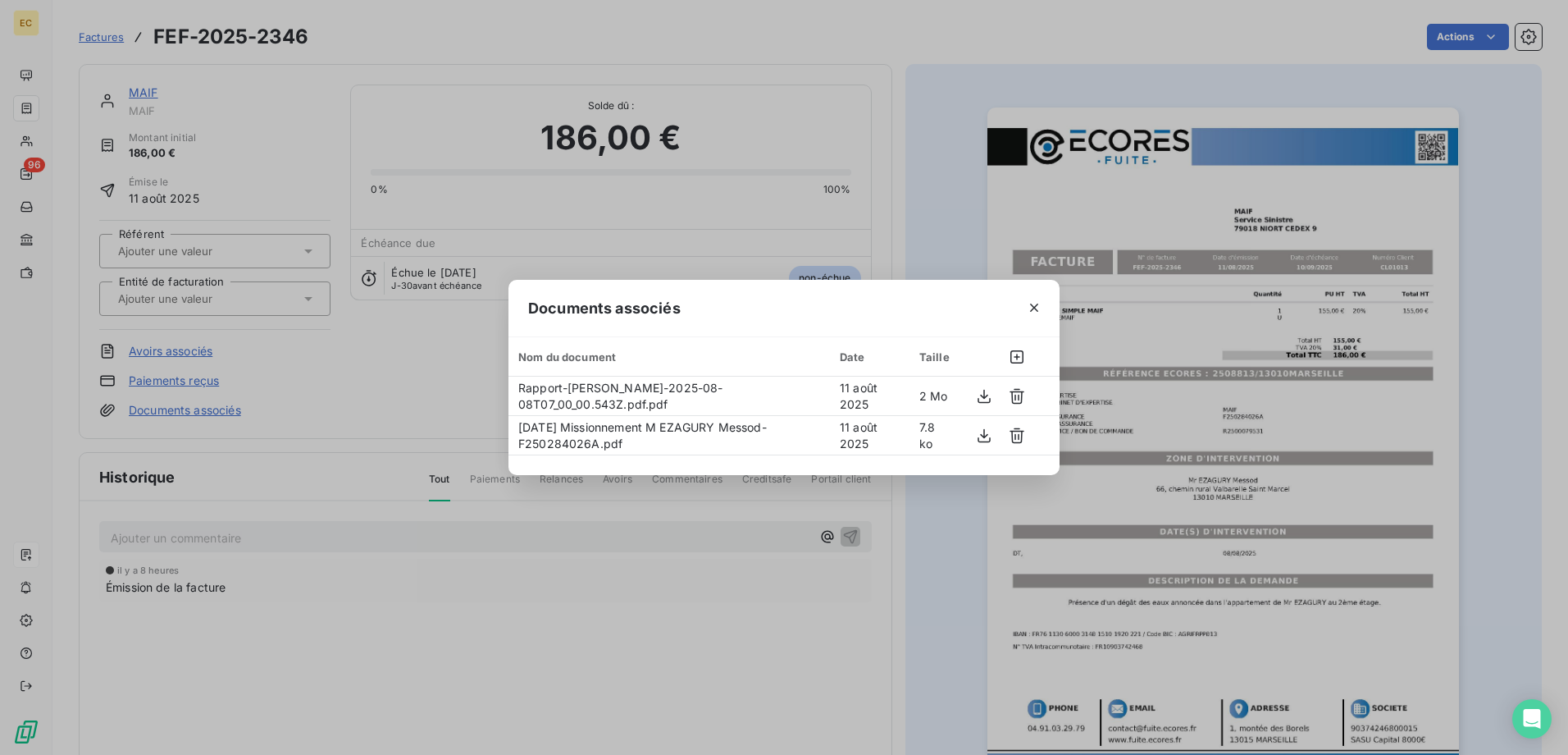
click at [403, 372] on div "Documents associés Nom du document Date Taille Rapport-Mr EZAGURY Messod-2025-0…" at bounding box center [784, 377] width 1568 height 755
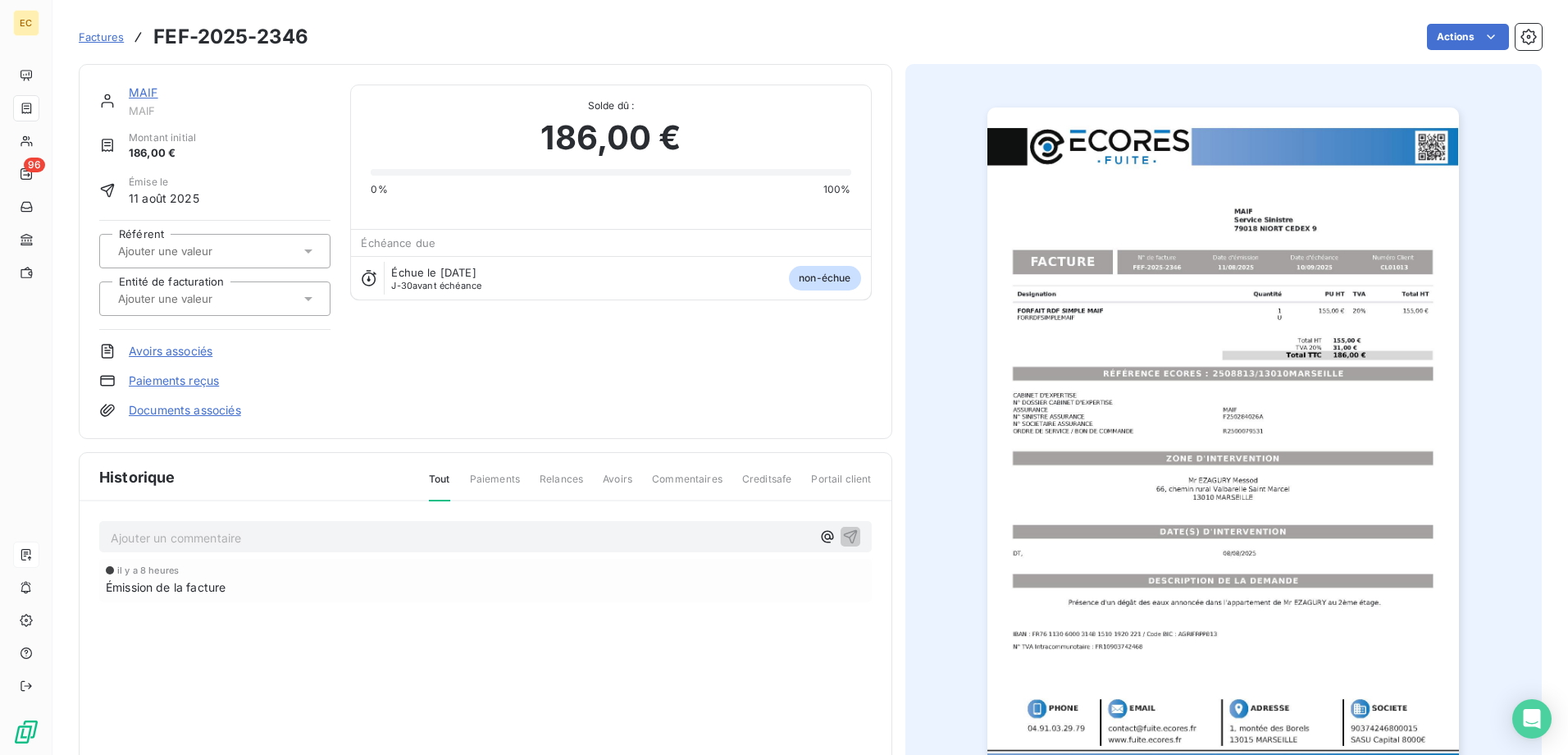
click at [155, 307] on div at bounding box center [207, 298] width 187 height 21
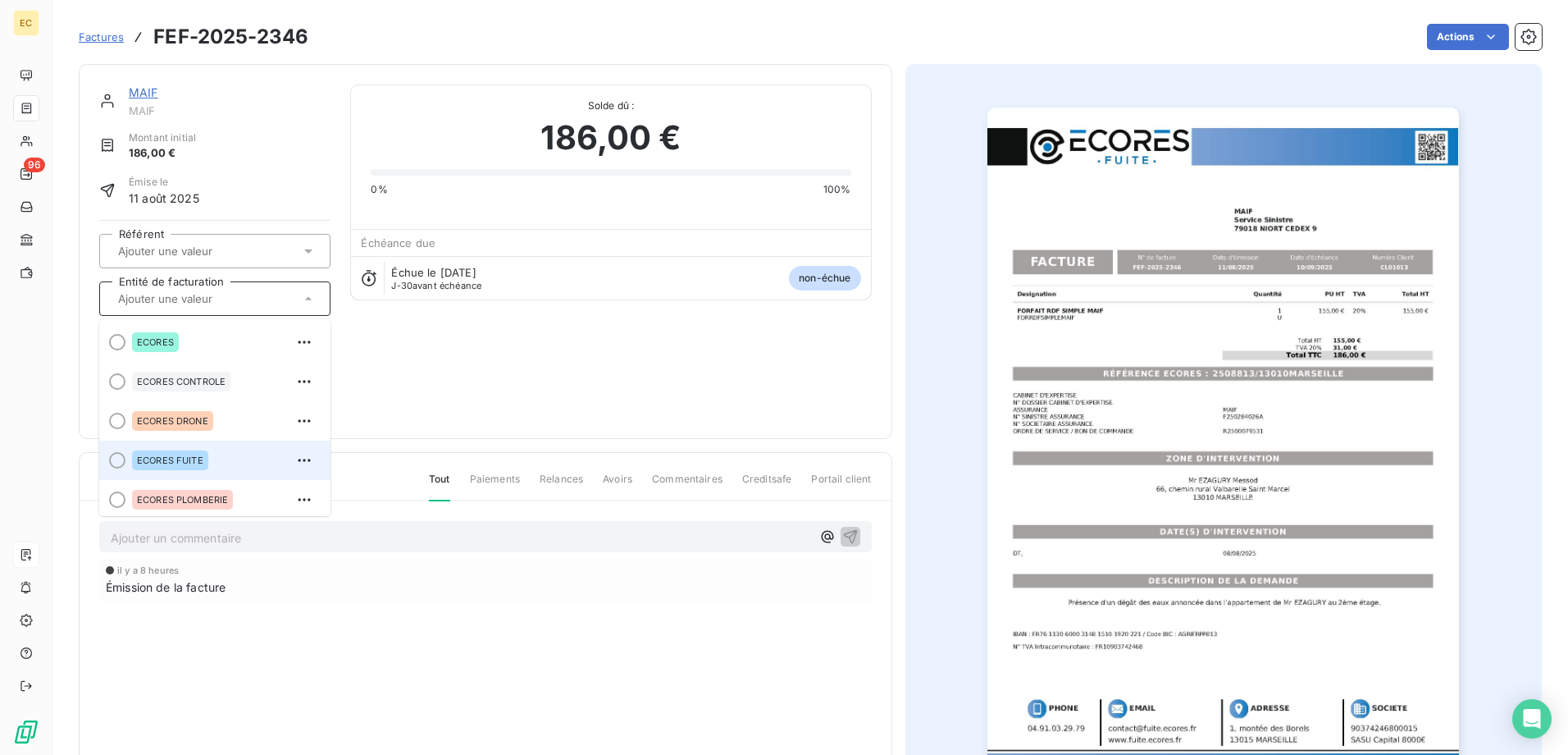
click at [152, 456] on span "ECORES FUITE" at bounding box center [169, 460] width 66 height 9
